Goal: Information Seeking & Learning: Learn about a topic

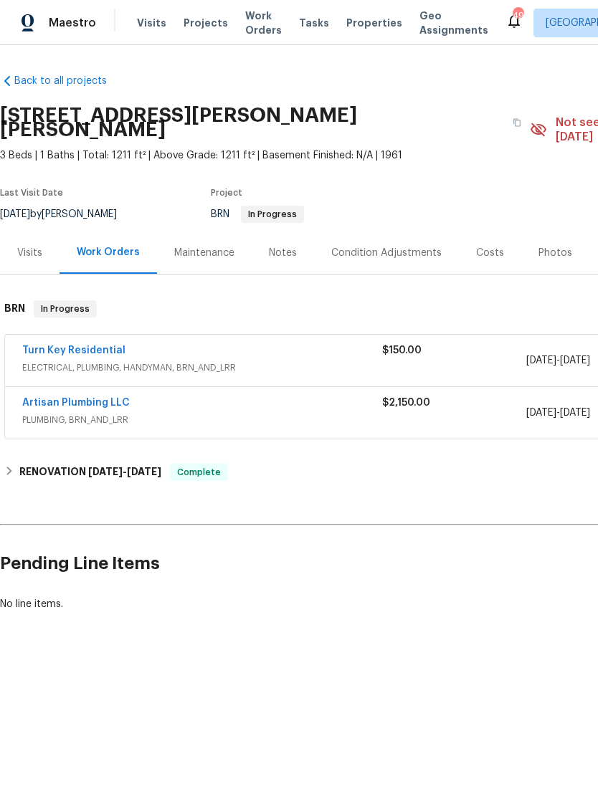
click at [58, 398] on link "Artisan Plumbing LLC" at bounding box center [75, 403] width 107 height 10
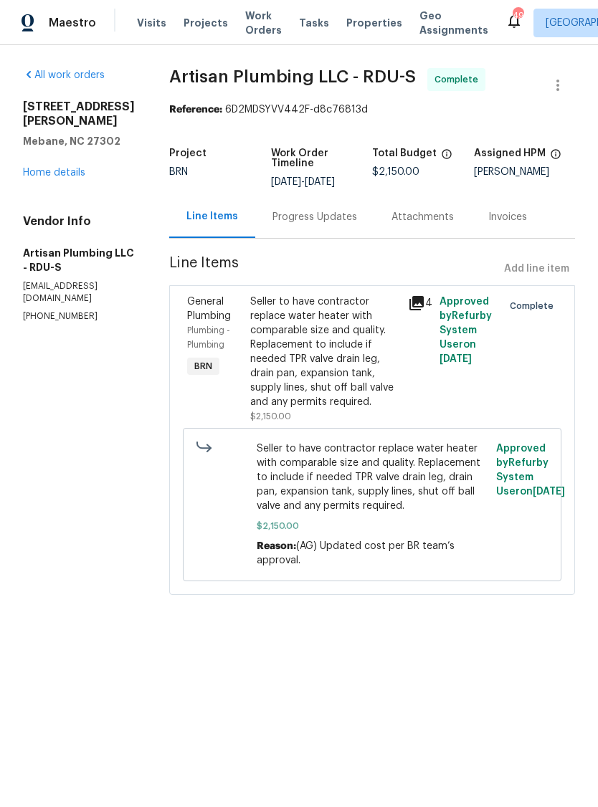
click at [371, 360] on div "Seller to have contractor replace water heater with comparable size and quality…" at bounding box center [324, 352] width 149 height 115
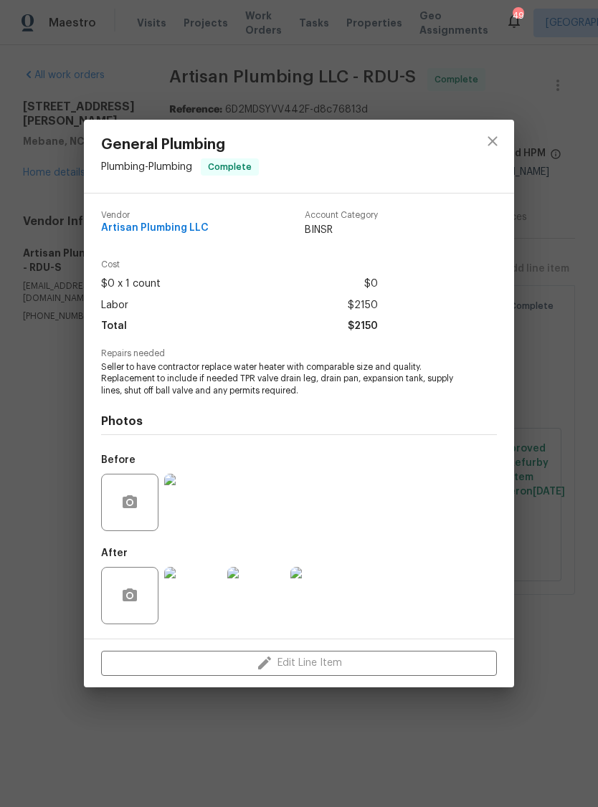
click at [193, 606] on img at bounding box center [192, 595] width 57 height 57
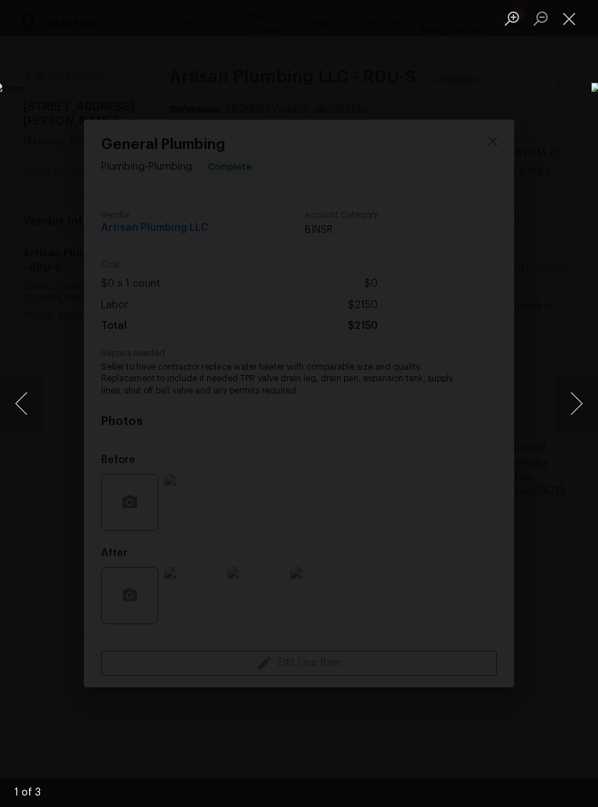
click at [575, 406] on button "Next image" at bounding box center [576, 403] width 43 height 57
click at [573, 403] on button "Next image" at bounding box center [576, 403] width 43 height 57
click at [573, 394] on button "Next image" at bounding box center [576, 403] width 43 height 57
click at [573, 397] on button "Next image" at bounding box center [576, 403] width 43 height 57
click at [573, 393] on button "Next image" at bounding box center [576, 403] width 43 height 57
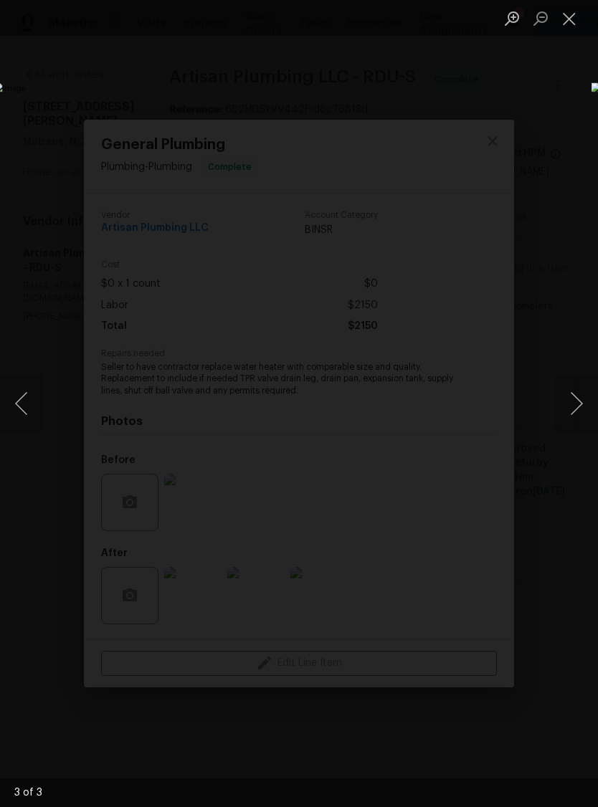
click at [570, 396] on button "Next image" at bounding box center [576, 403] width 43 height 57
click at [565, 19] on button "Close lightbox" at bounding box center [569, 18] width 29 height 25
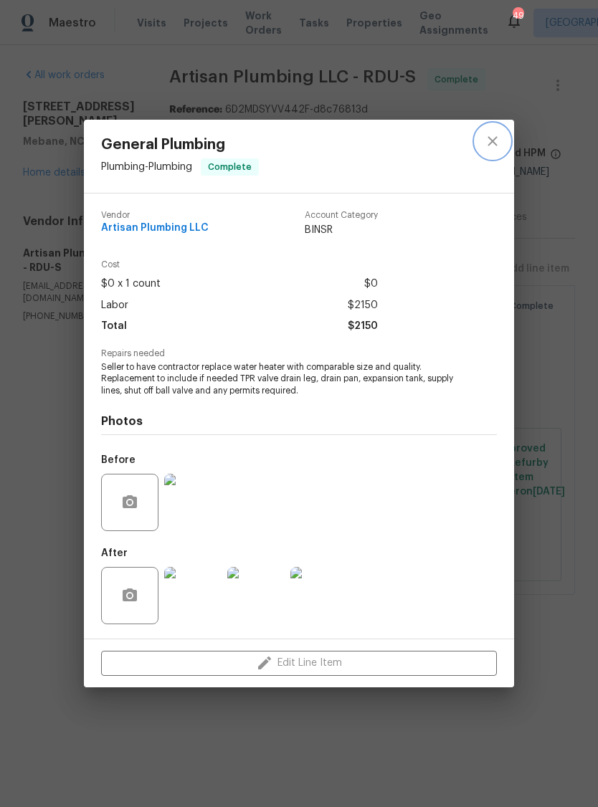
click at [491, 140] on icon "close" at bounding box center [491, 141] width 9 height 9
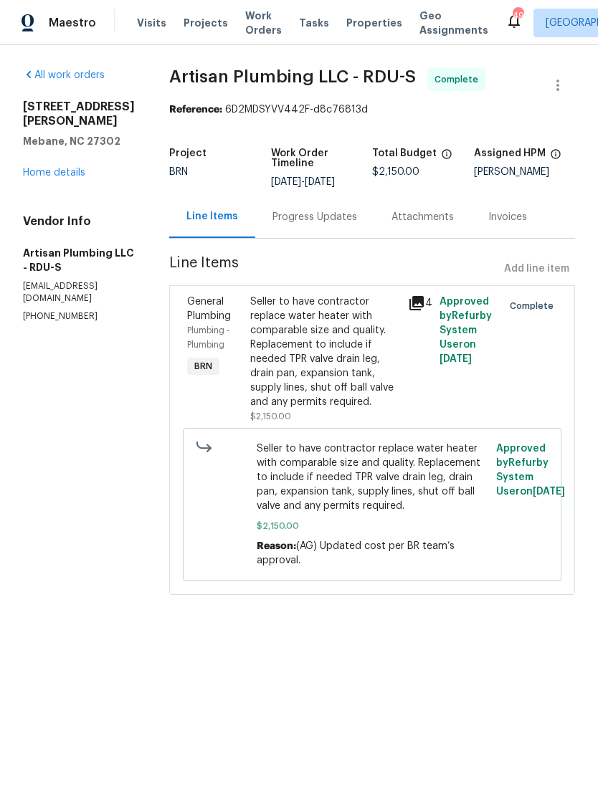
click at [340, 224] on div "Progress Updates" at bounding box center [314, 217] width 85 height 14
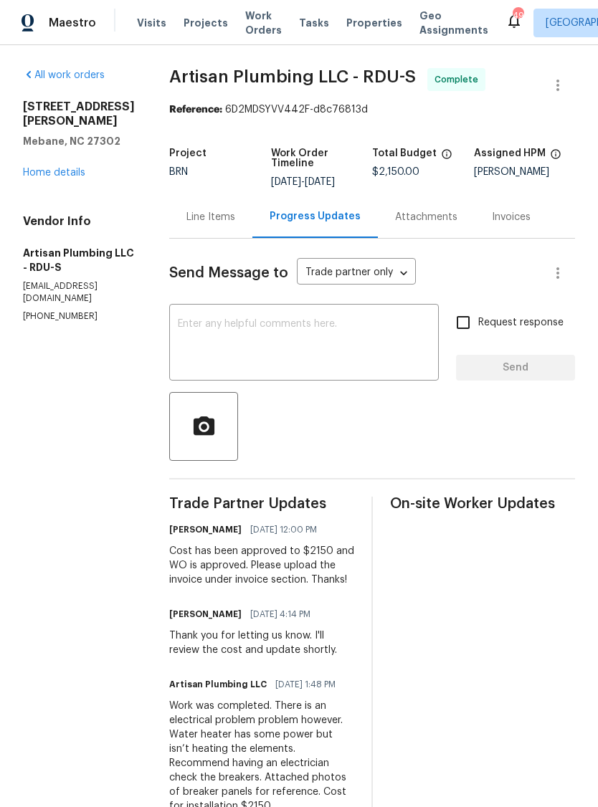
click at [46, 168] on link "Home details" at bounding box center [54, 173] width 62 height 10
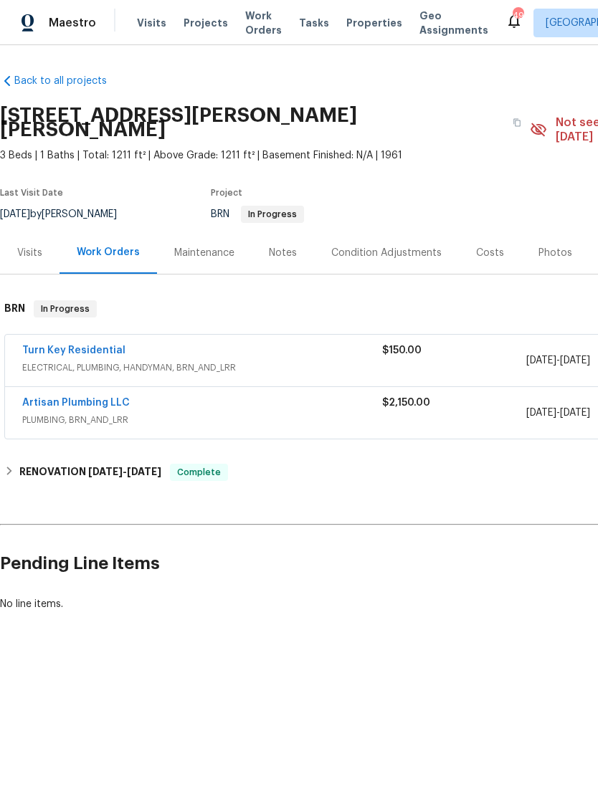
click at [49, 345] on link "Turn Key Residential" at bounding box center [73, 350] width 103 height 10
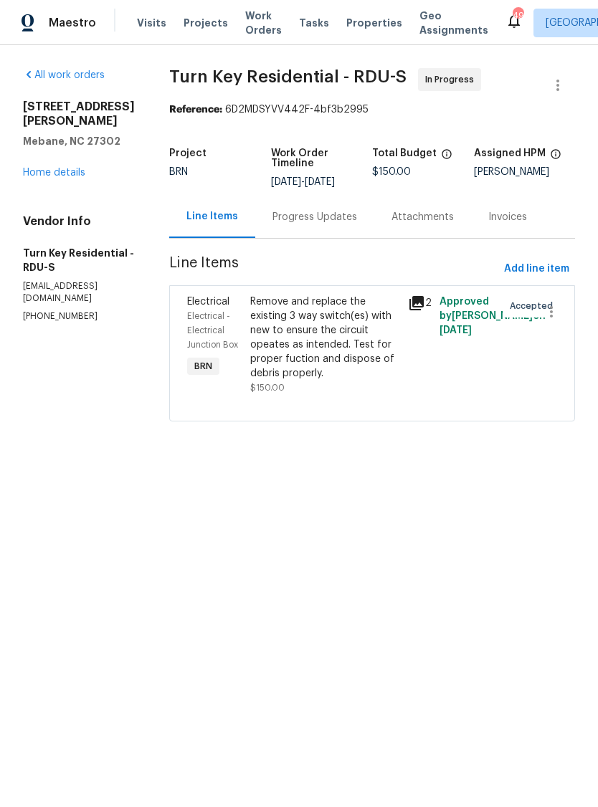
click at [355, 373] on div "Remove and replace the existing 3 way switch(es) with new to ensure the circuit…" at bounding box center [324, 338] width 149 height 86
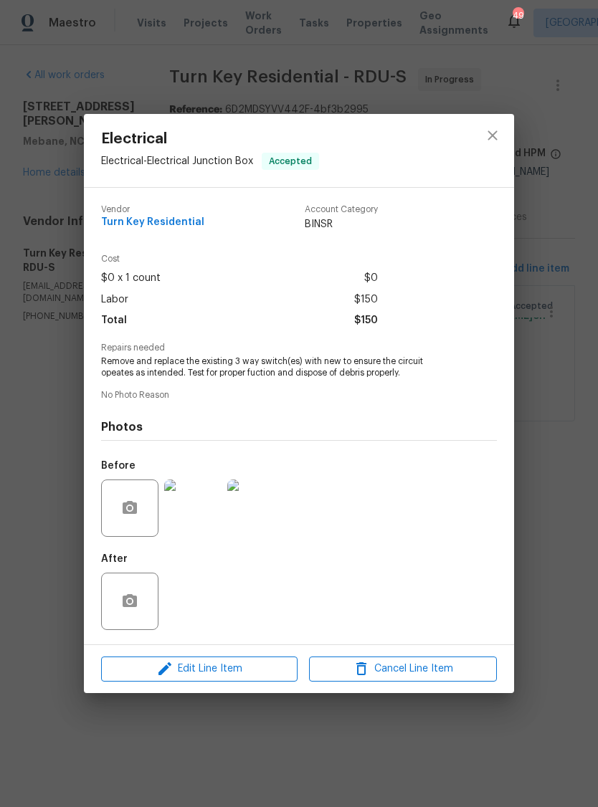
click at [200, 507] on img at bounding box center [192, 507] width 57 height 57
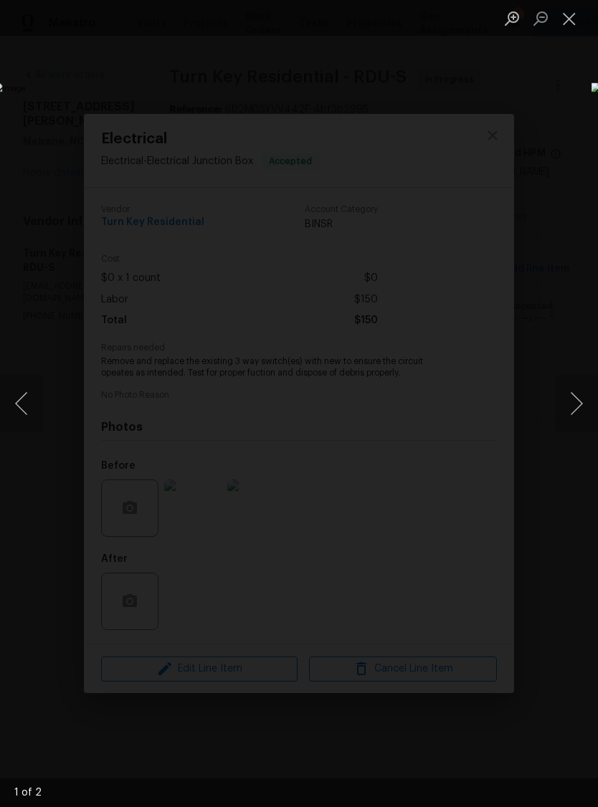
click at [578, 396] on button "Next image" at bounding box center [576, 403] width 43 height 57
click at [565, 21] on button "Close lightbox" at bounding box center [569, 18] width 29 height 25
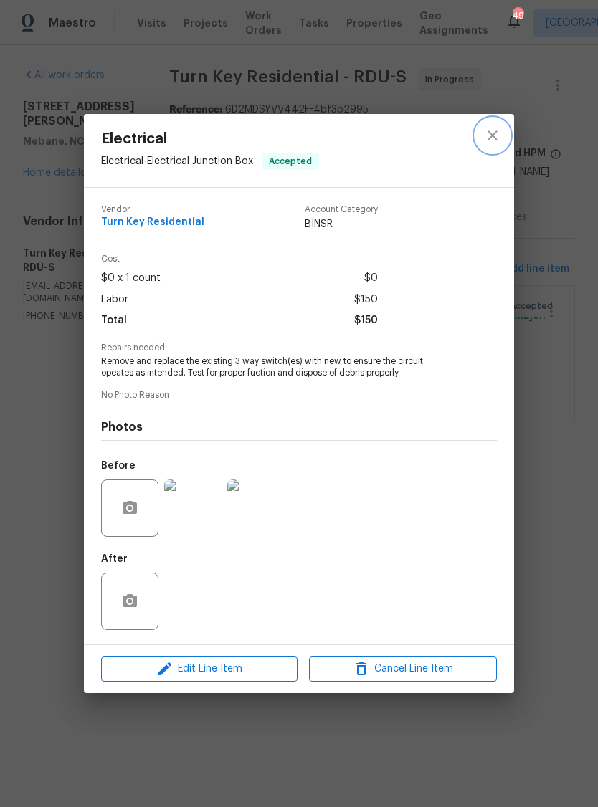
click at [492, 140] on icon "close" at bounding box center [492, 135] width 17 height 17
